Goal: Task Accomplishment & Management: Manage account settings

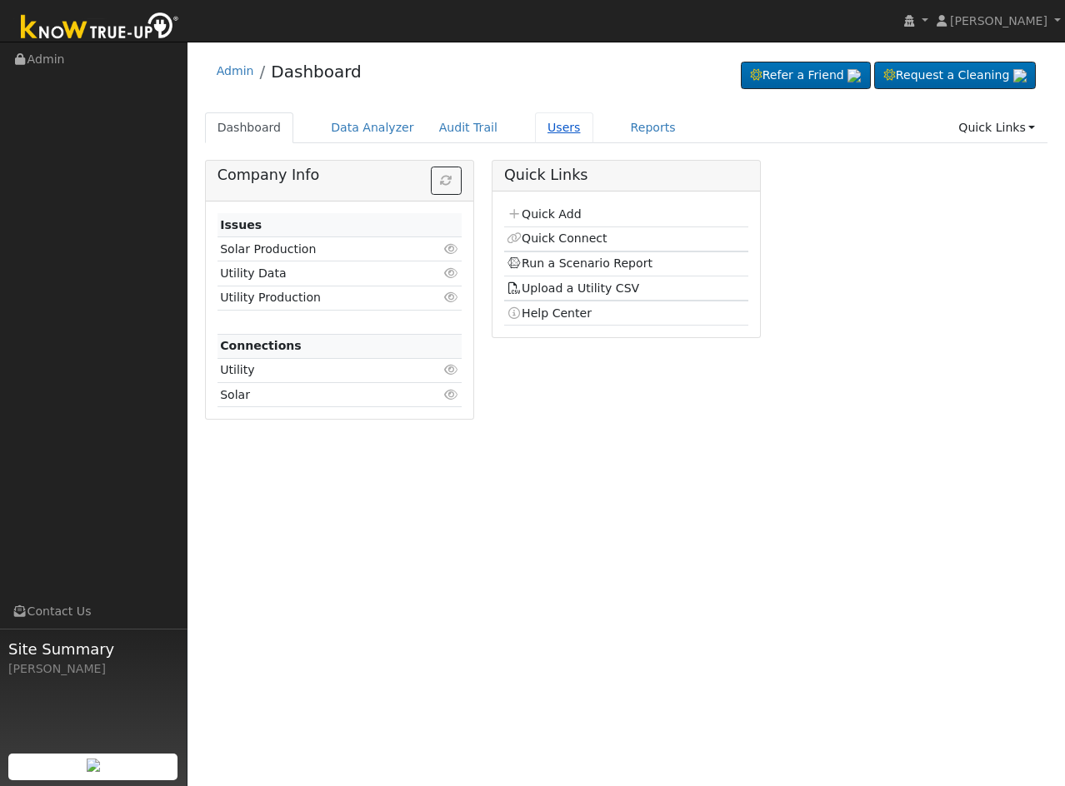
click at [535, 121] on link "Users" at bounding box center [564, 127] width 58 height 31
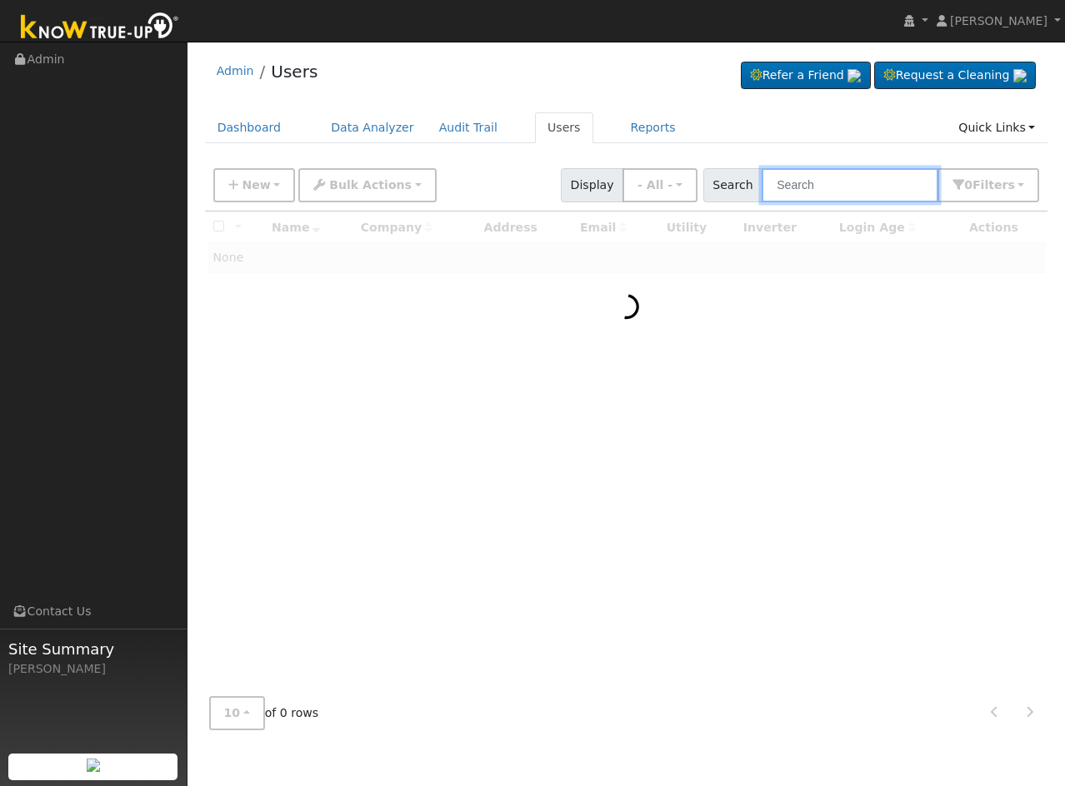
click at [861, 184] on input "text" at bounding box center [849, 185] width 177 height 34
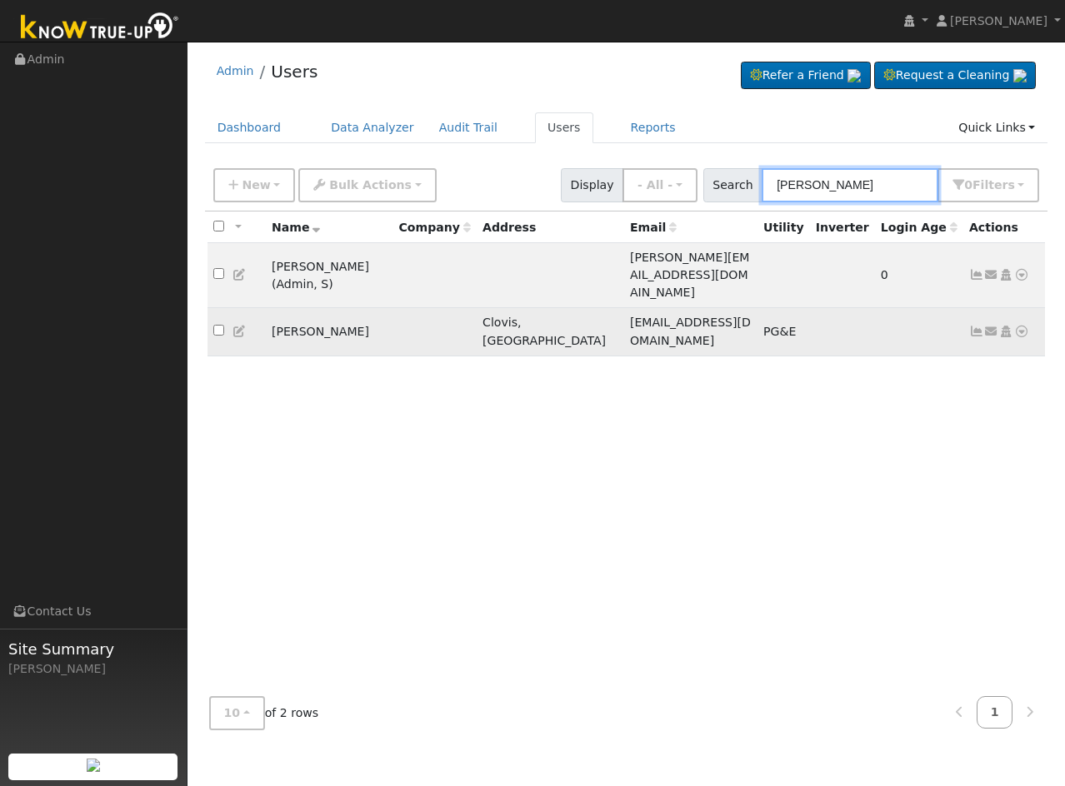
type input "forrest"
click at [981, 326] on icon at bounding box center [976, 332] width 15 height 12
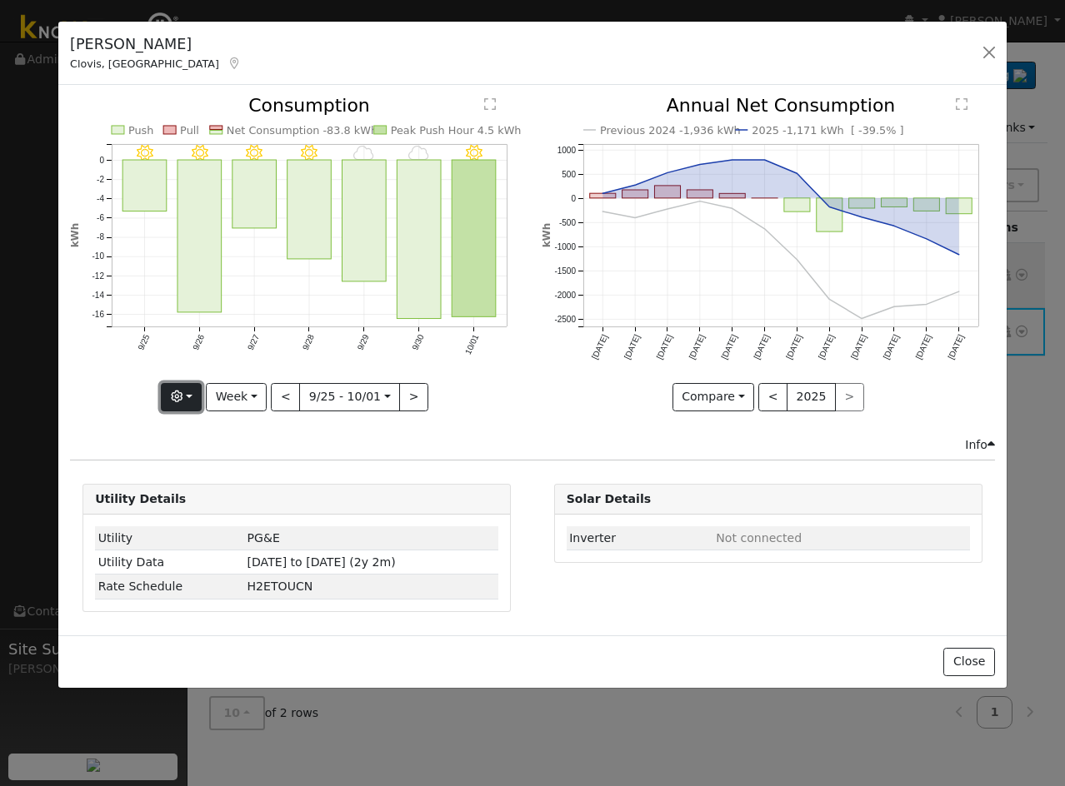
click at [182, 392] on icon "button" at bounding box center [177, 397] width 12 height 12
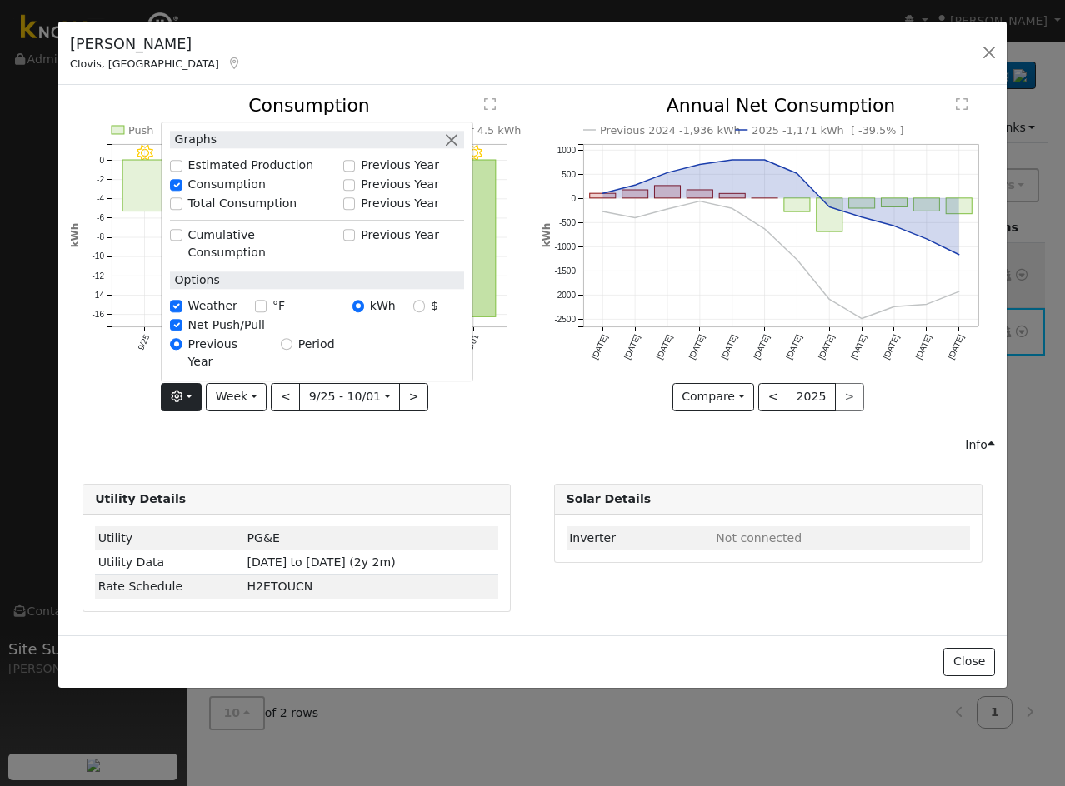
drag, startPoint x: 190, startPoint y: 238, endPoint x: 194, endPoint y: 221, distance: 18.0
click at [190, 212] on div "Total Consumption" at bounding box center [252, 203] width 164 height 17
click at [182, 172] on input "Estimated Production" at bounding box center [176, 166] width 12 height 12
checkbox input "true"
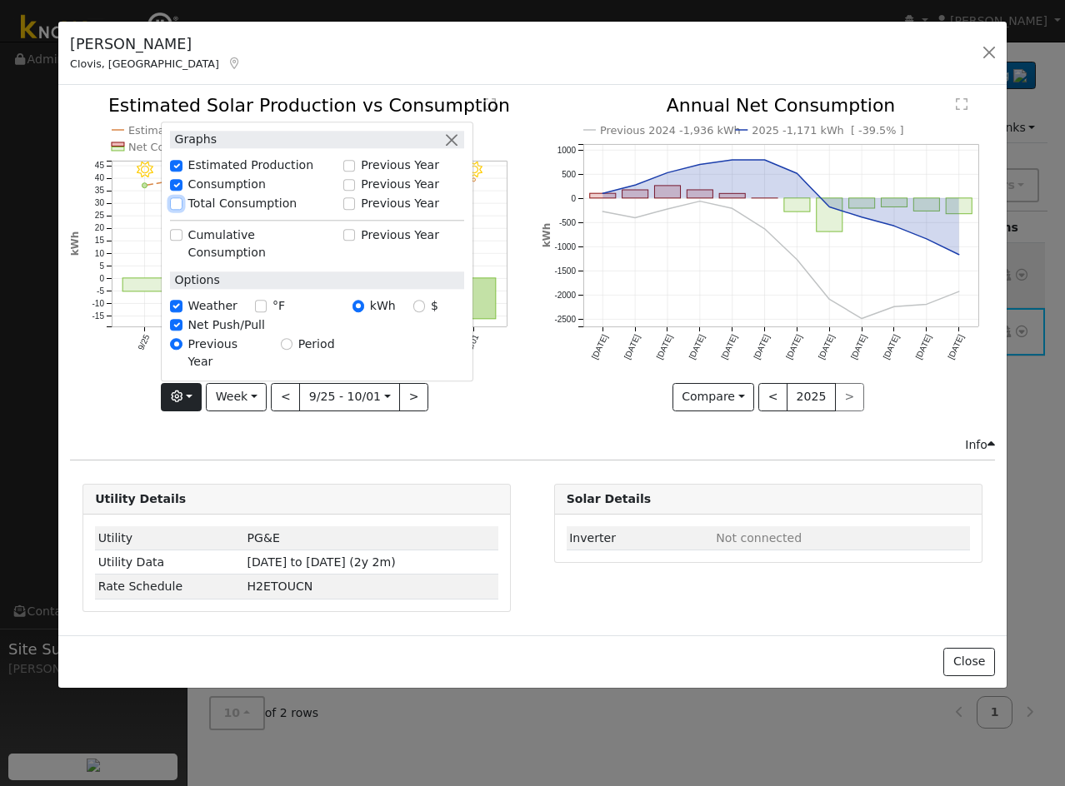
click at [182, 210] on input "Total Consumption" at bounding box center [176, 204] width 12 height 12
checkbox input "true"
click at [564, 414] on div "Previous 2024 -1,936 kWh 2025 -1,171 kWh [ -39.5% ] Oct '24 Nov '24 Dec '24 Jan…" at bounding box center [767, 266] width 471 height 339
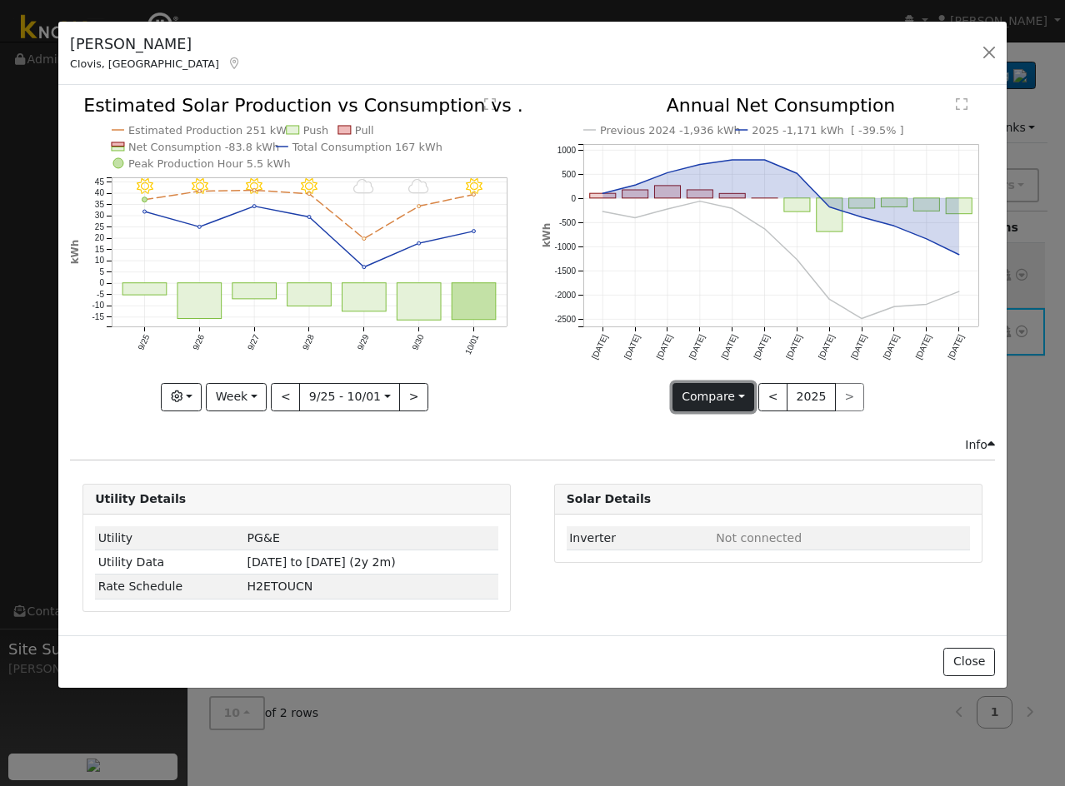
click at [731, 387] on button "Compare" at bounding box center [713, 397] width 82 height 28
click at [574, 387] on icon "Previous 2024 -1,936 kWh 2025 -1,171 kWh [ -39.5% ] Oct '24 Nov '24 Dec '24 Jan…" at bounding box center [767, 249] width 453 height 304
click at [985, 56] on button "button" at bounding box center [988, 52] width 23 height 23
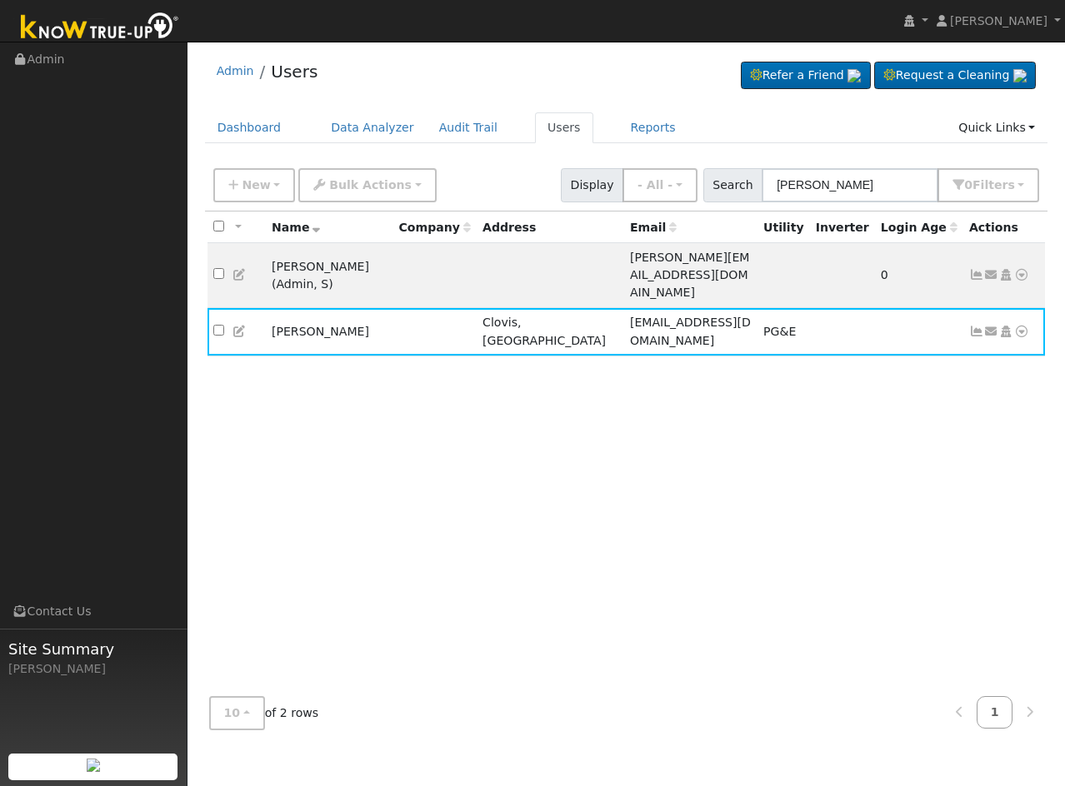
click at [634, 109] on div "Admin Users Refer a Friend Request a Cleaning" at bounding box center [626, 396] width 860 height 693
